Goal: Learn about a topic: Learn about a topic

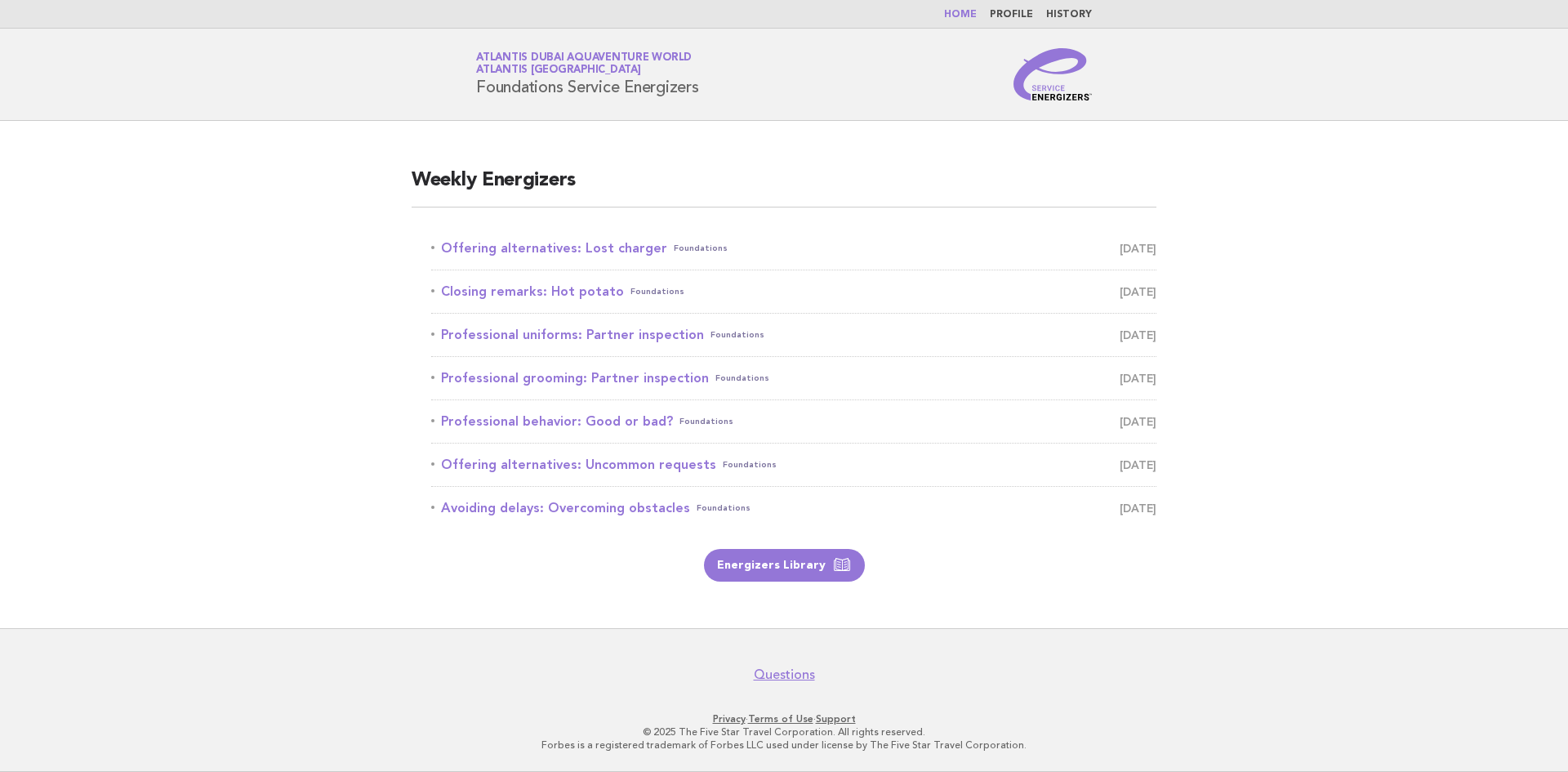
click at [1119, 291] on span "[DATE]" at bounding box center [1137, 291] width 36 height 23
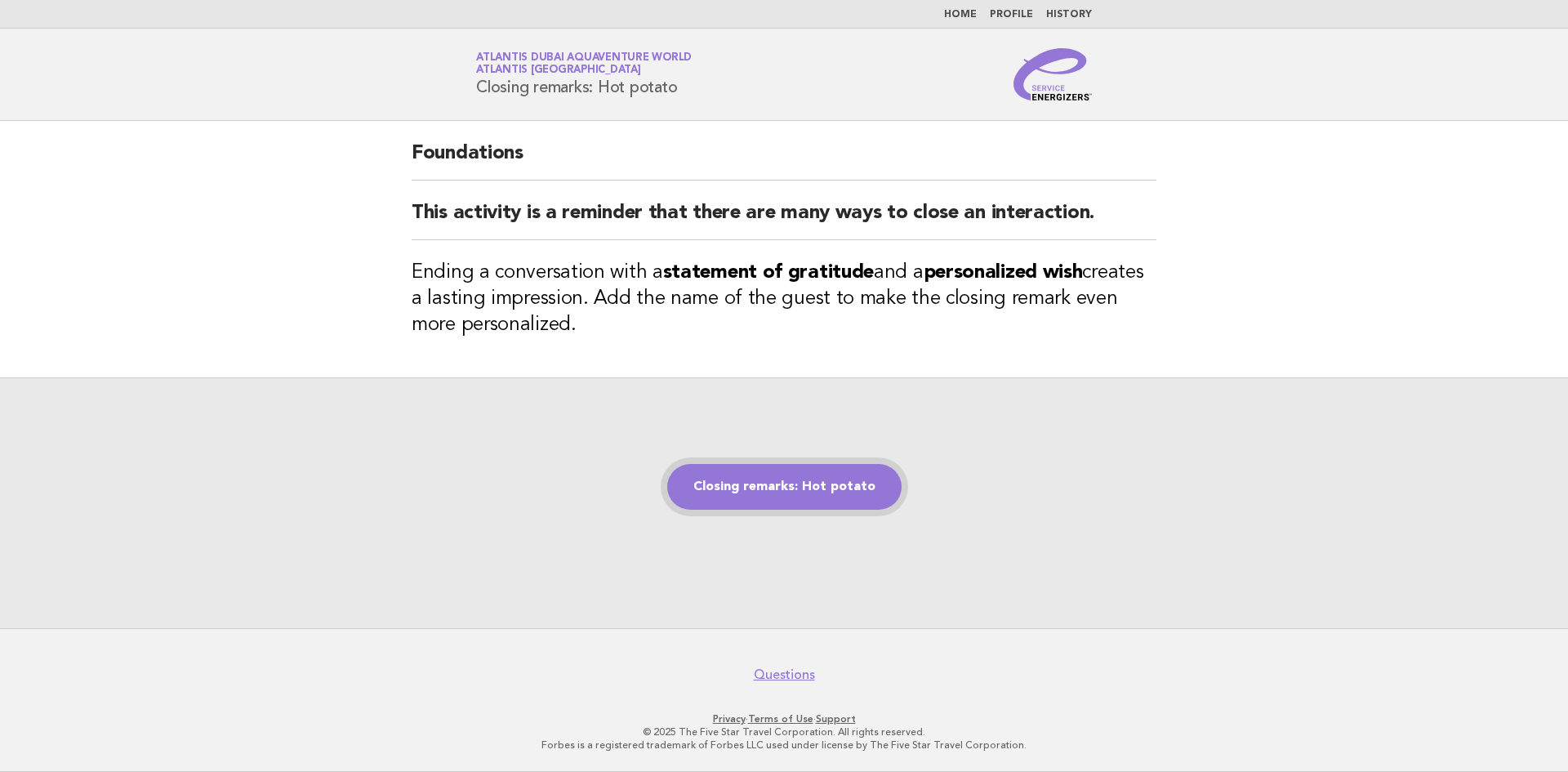
click at [761, 493] on link "Closing remarks: Hot potato" at bounding box center [784, 486] width 235 height 46
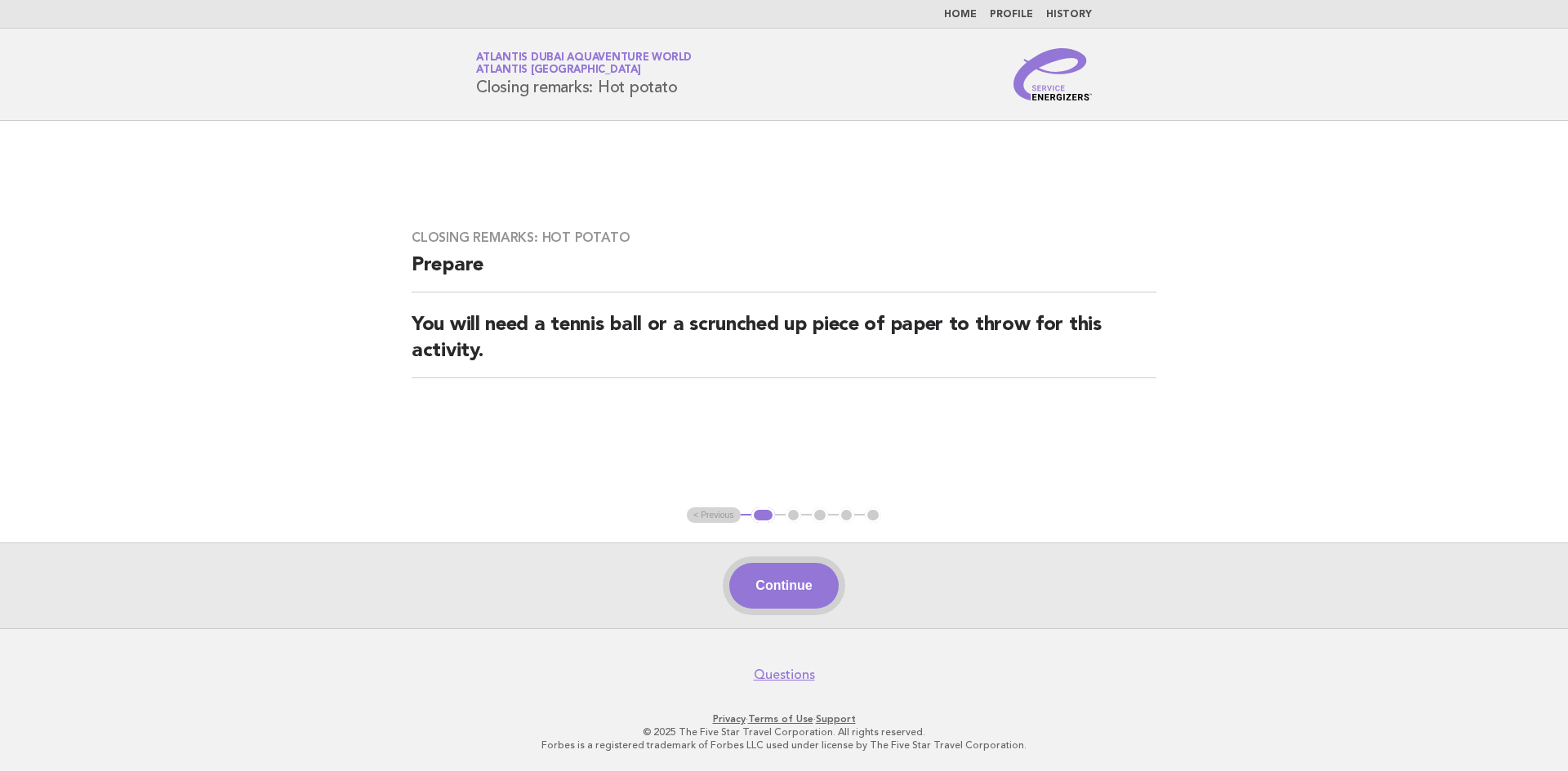
click at [774, 599] on button "Continue" at bounding box center [784, 585] width 109 height 46
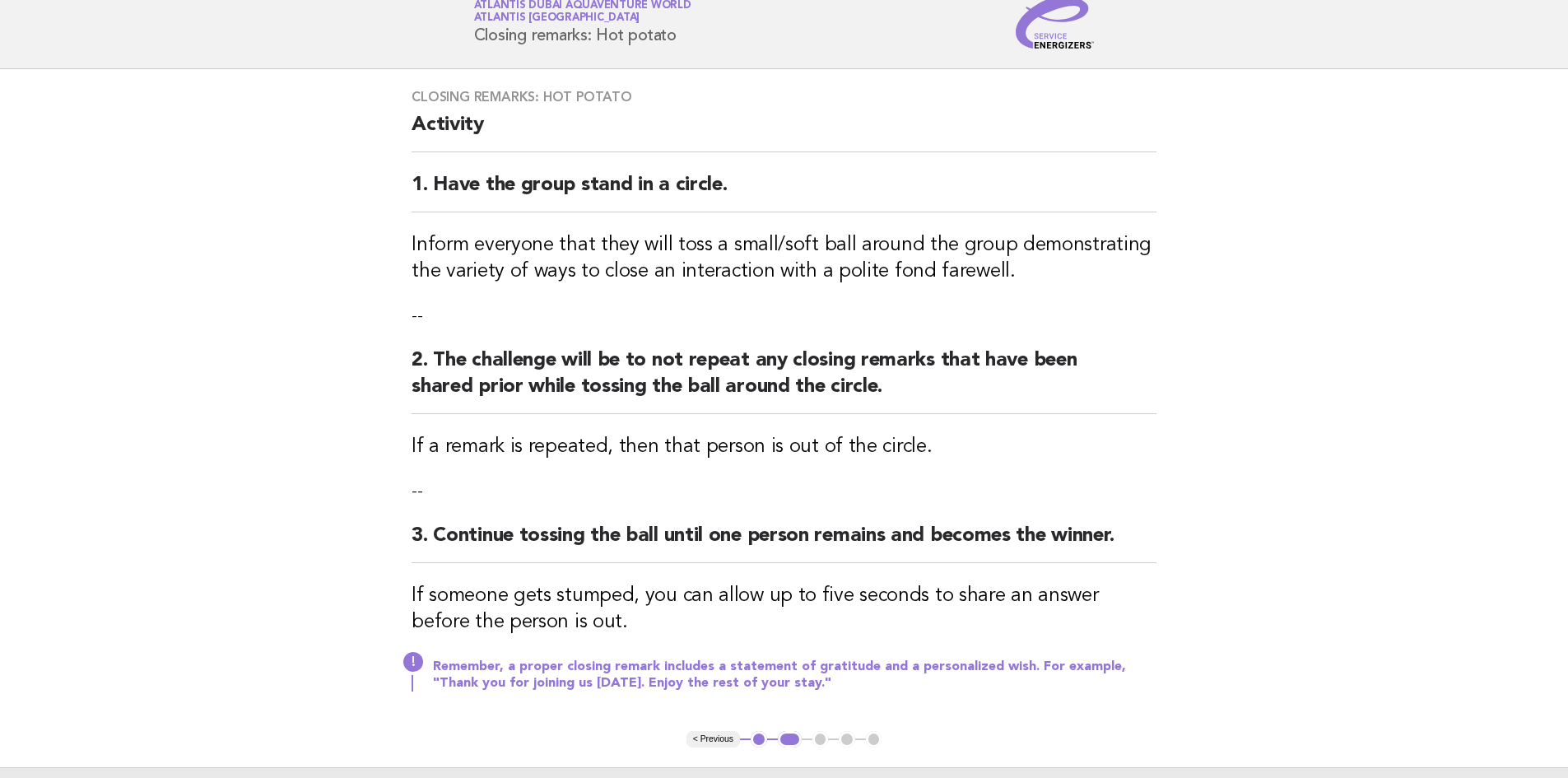
scroll to position [82, 0]
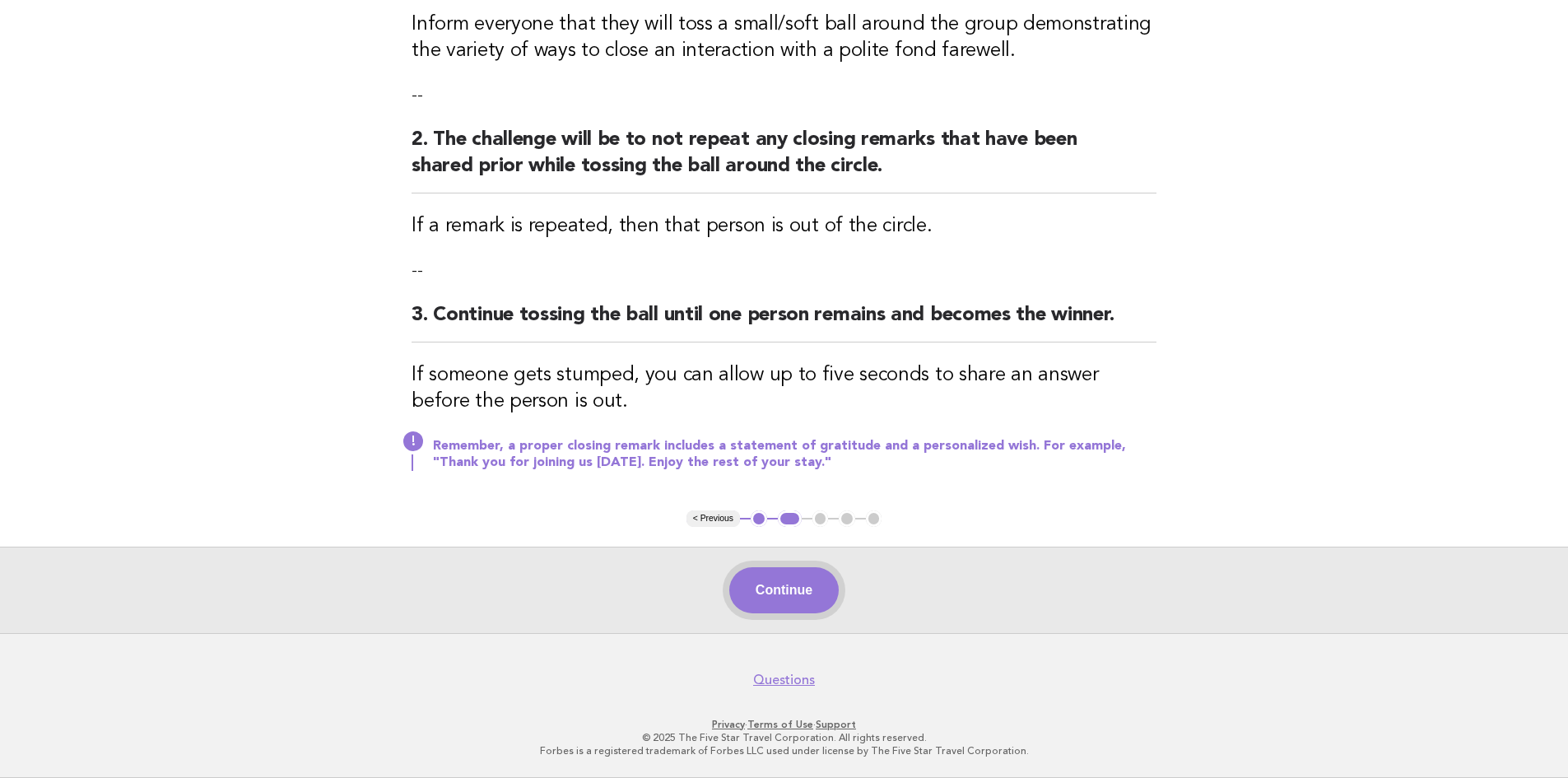
click at [799, 594] on button "Continue" at bounding box center [784, 590] width 110 height 47
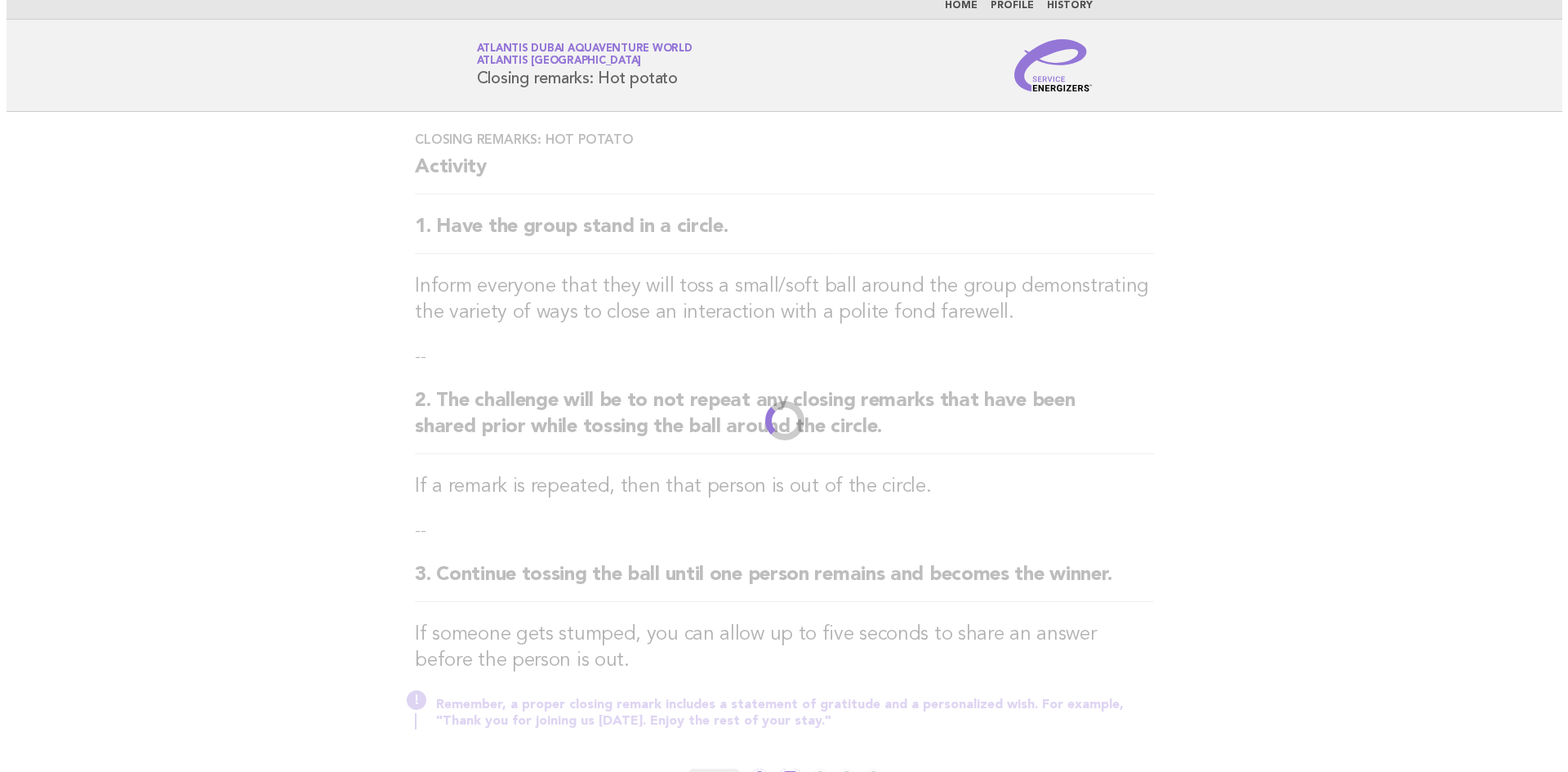
scroll to position [0, 0]
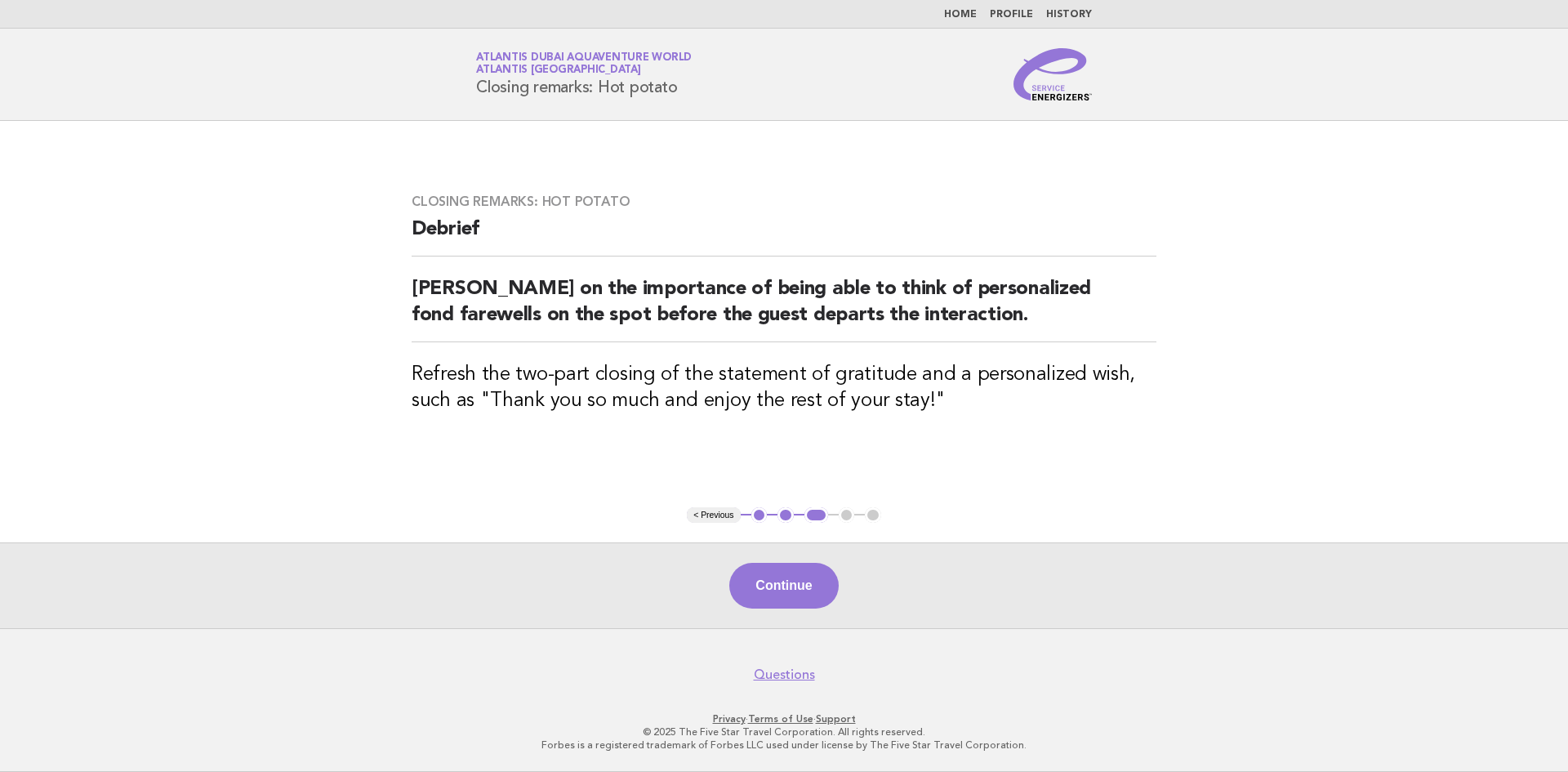
drag, startPoint x: 1148, startPoint y: 108, endPoint x: 686, endPoint y: 109, distance: 462.0
click at [686, 109] on header "Service Energizers Atlantis Dubai Aquaventure World Atlantis Dubai Closing rema…" at bounding box center [784, 75] width 1568 height 92
drag, startPoint x: 1110, startPoint y: 74, endPoint x: 466, endPoint y: 104, distance: 644.7
click at [466, 104] on header "Service Energizers Atlantis Dubai Aquaventure World Atlantis Dubai Closing rema…" at bounding box center [784, 75] width 1568 height 92
copy div "Closing remarks: Hot potato"
